Goal: Obtain resource: Obtain resource

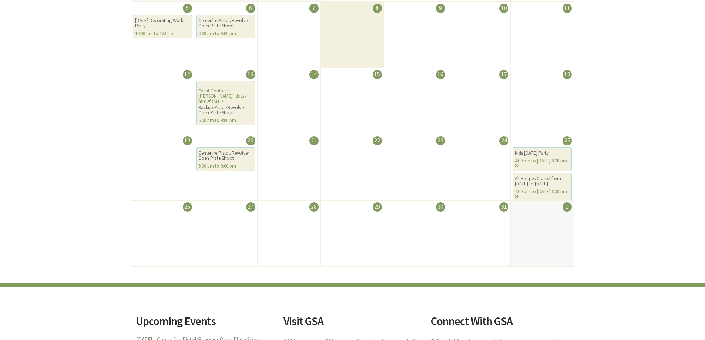
scroll to position [111, 0]
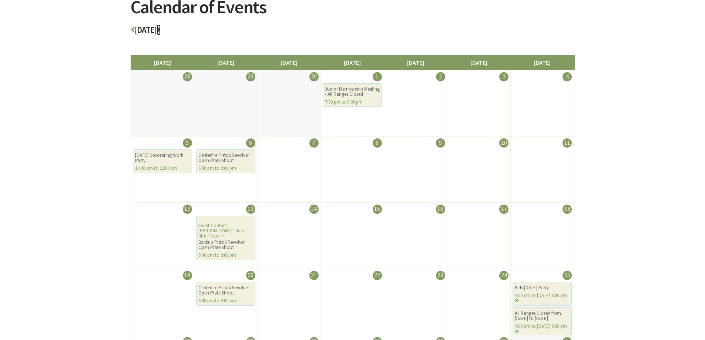
click at [161, 29] on icon at bounding box center [158, 30] width 4 height 9
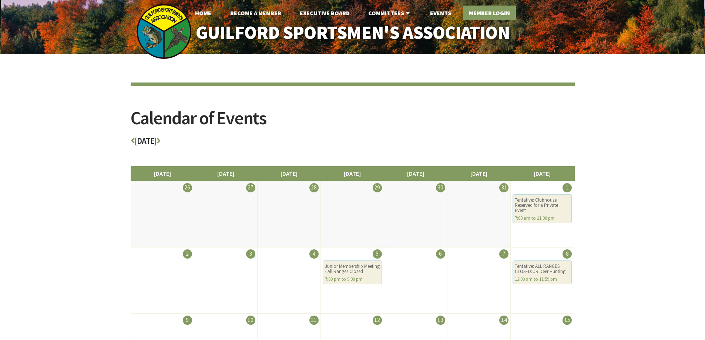
click at [485, 11] on link "Member Login" at bounding box center [489, 13] width 53 height 15
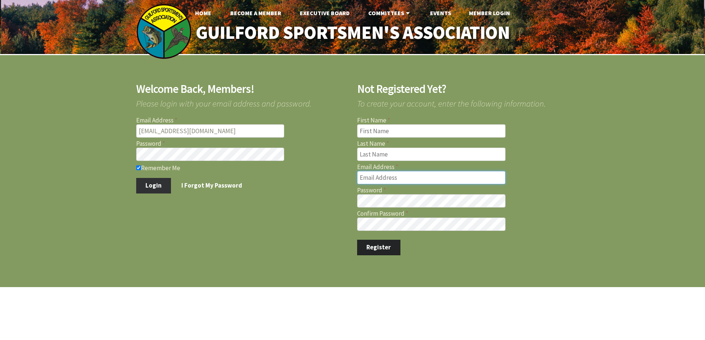
type input "marcmastriano@yahoo.com"
click at [142, 186] on button "Login" at bounding box center [153, 186] width 35 height 16
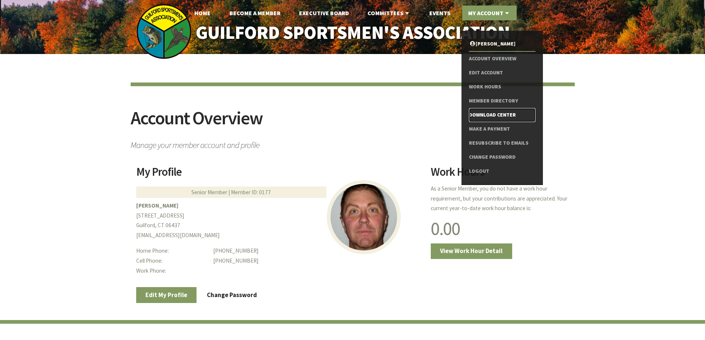
click at [479, 112] on link "Download Center" at bounding box center [502, 115] width 66 height 14
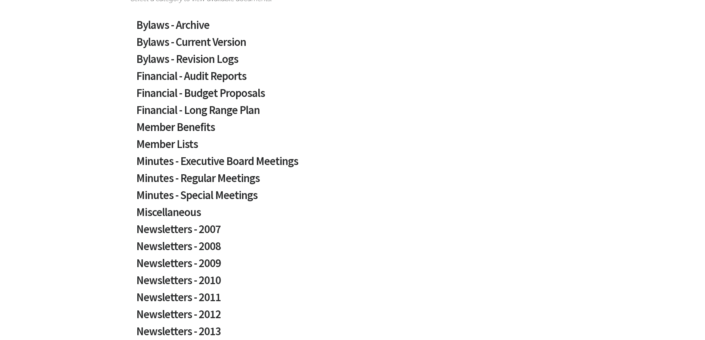
scroll to position [148, 0]
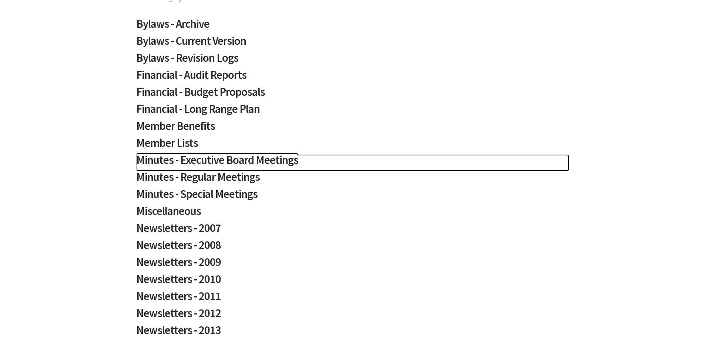
click at [243, 159] on h2 "Minutes - Executive Board Meetings" at bounding box center [352, 162] width 433 height 17
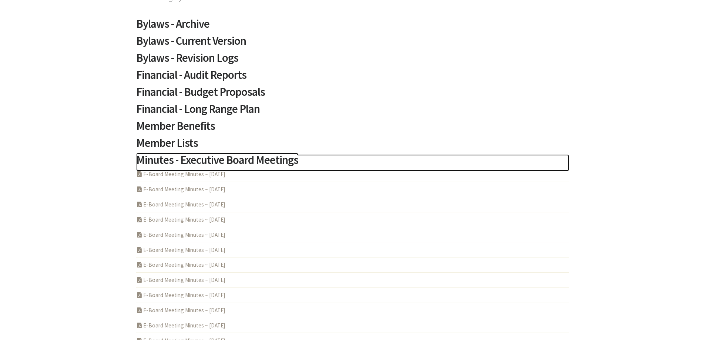
click at [239, 161] on h2 "Minutes - Executive Board Meetings" at bounding box center [352, 162] width 433 height 17
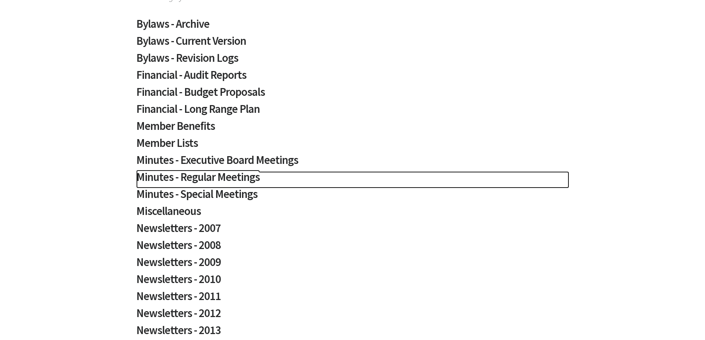
click at [224, 179] on h2 "Minutes - Regular Meetings" at bounding box center [352, 179] width 433 height 17
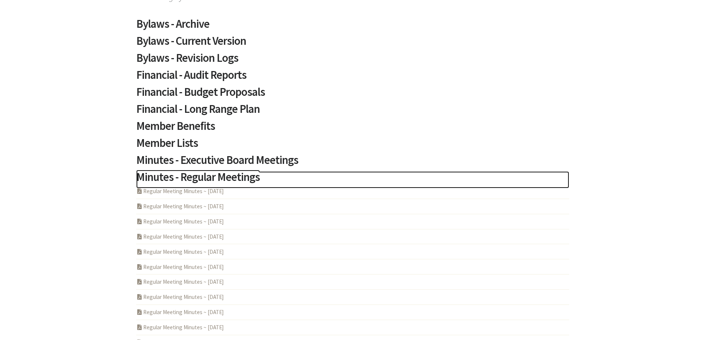
click at [227, 177] on h2 "Minutes - Regular Meetings" at bounding box center [352, 179] width 433 height 17
